Goal: Find specific page/section: Find specific page/section

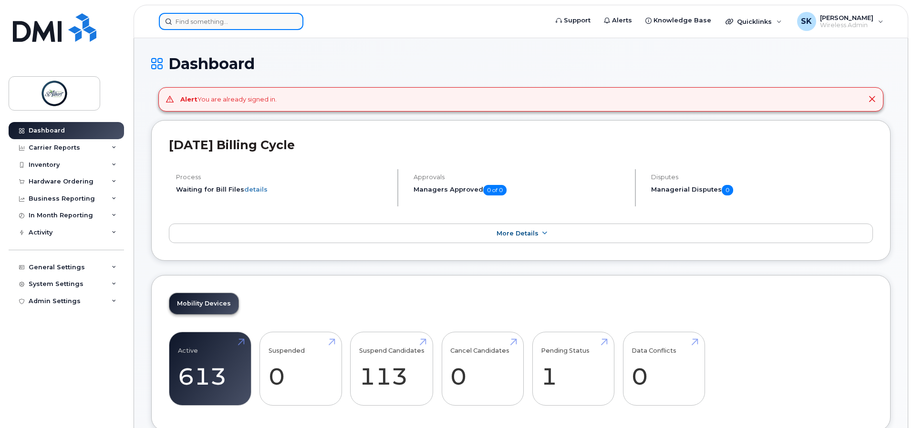
click at [234, 25] on input at bounding box center [231, 21] width 144 height 17
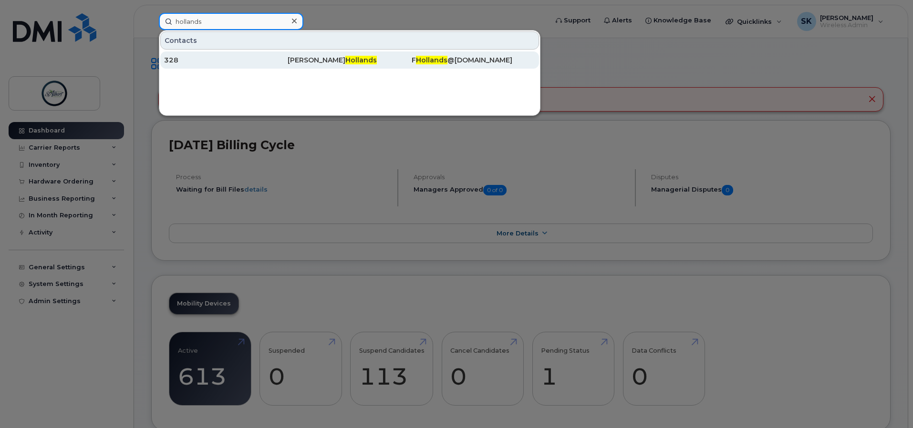
type input "hollands"
click at [209, 61] on div "328" at bounding box center [225, 60] width 123 height 10
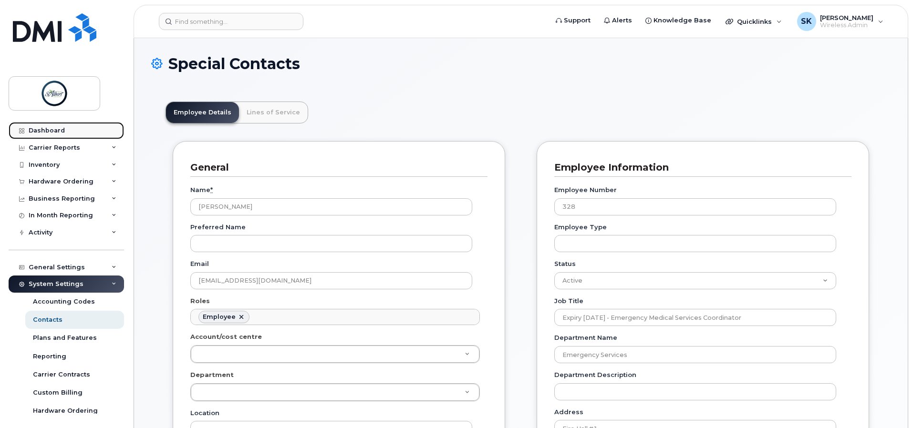
click at [56, 135] on link "Dashboard" at bounding box center [66, 130] width 115 height 17
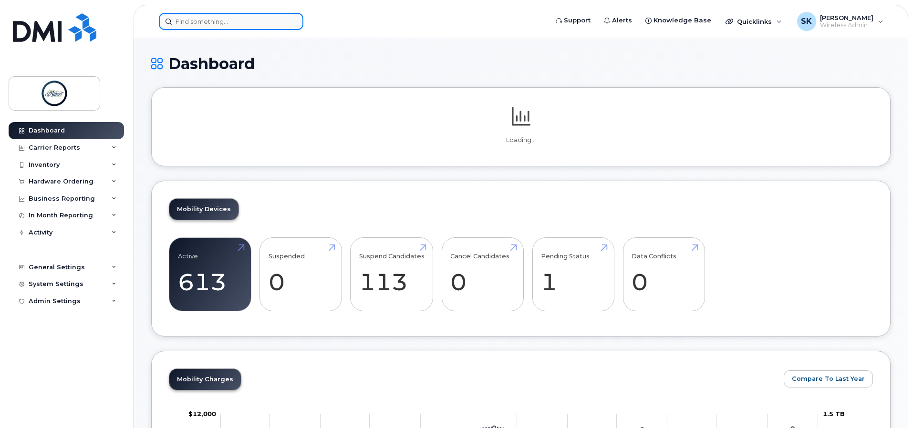
click at [210, 22] on input at bounding box center [231, 21] width 144 height 17
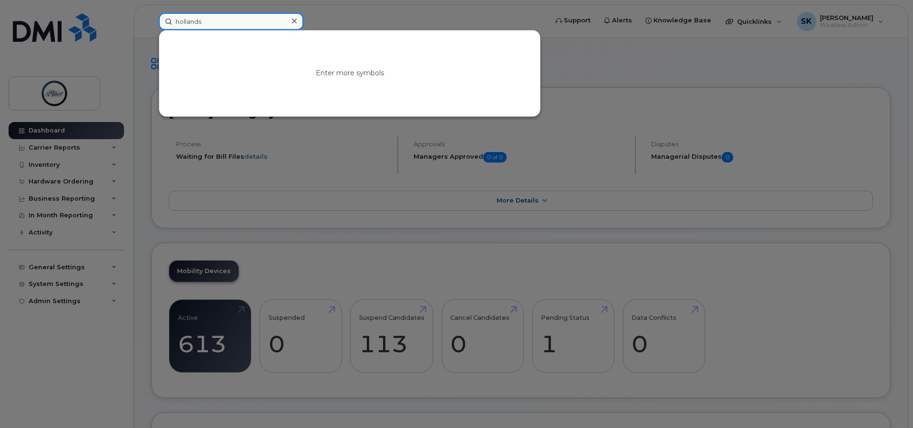
type input "hollands"
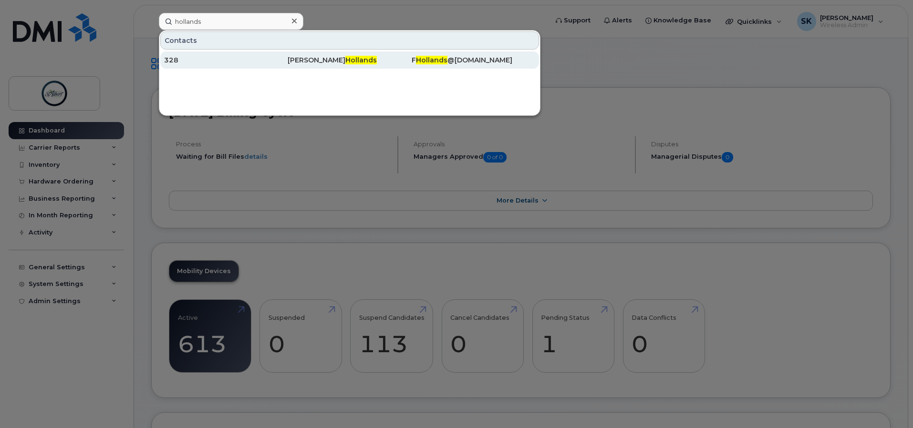
click at [238, 59] on div "328" at bounding box center [225, 60] width 123 height 10
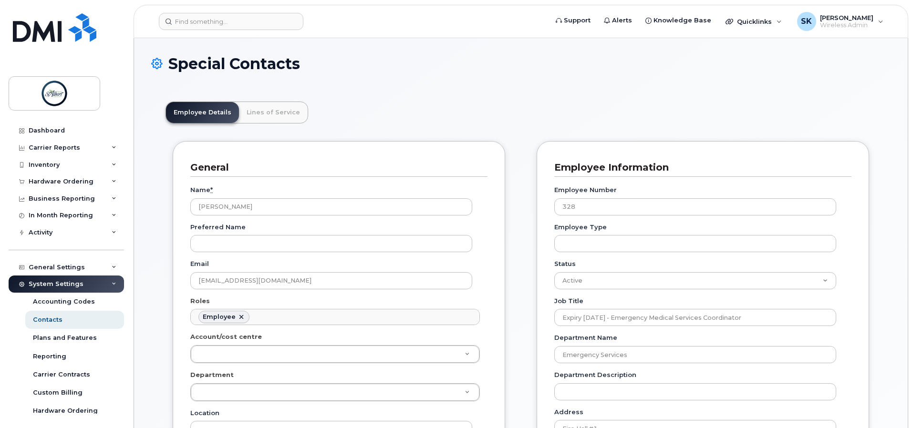
scroll to position [28, 0]
click at [53, 132] on div "Dashboard" at bounding box center [47, 131] width 36 height 8
